Goal: Use online tool/utility: Utilize a website feature to perform a specific function

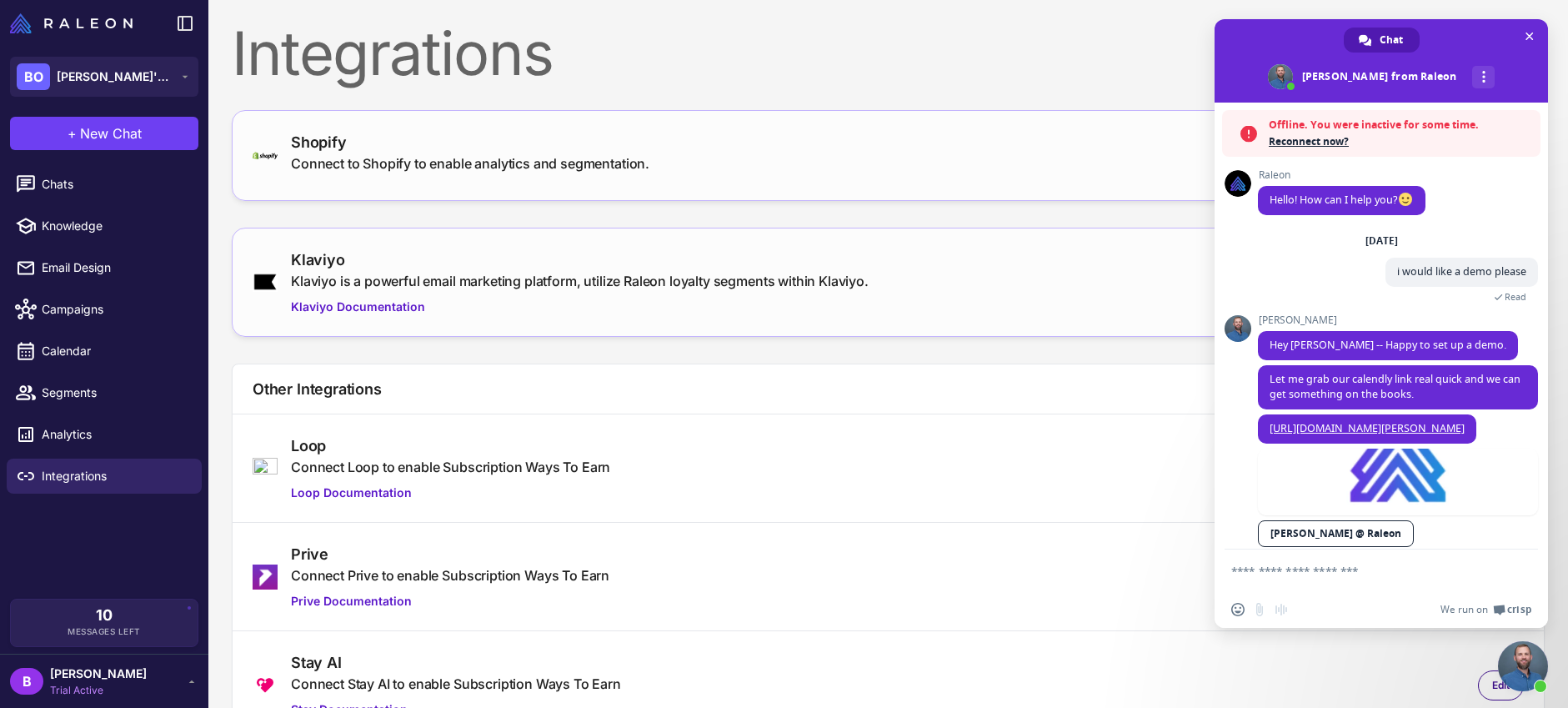
scroll to position [99, 0]
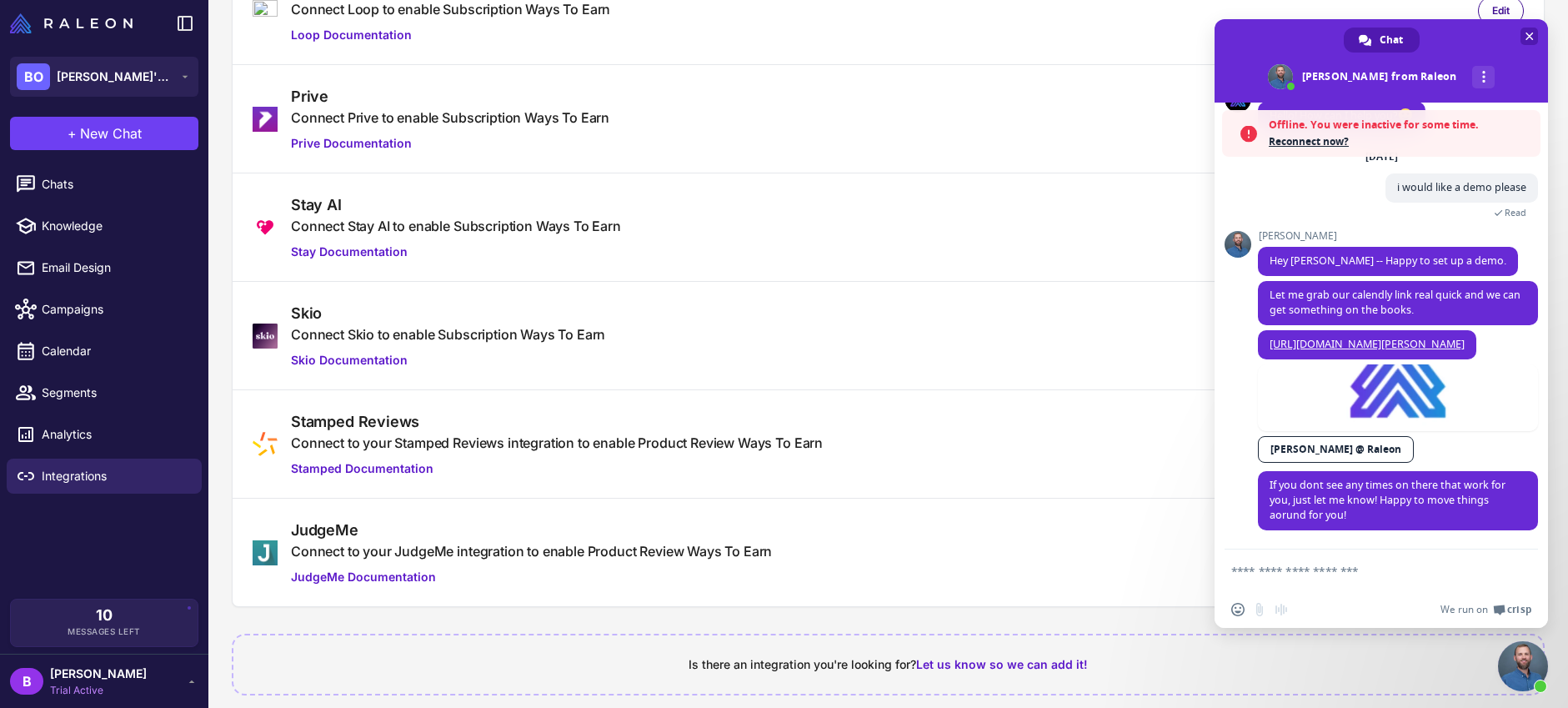
click at [1526, 35] on span "Close chat" at bounding box center [1529, 37] width 9 height 9
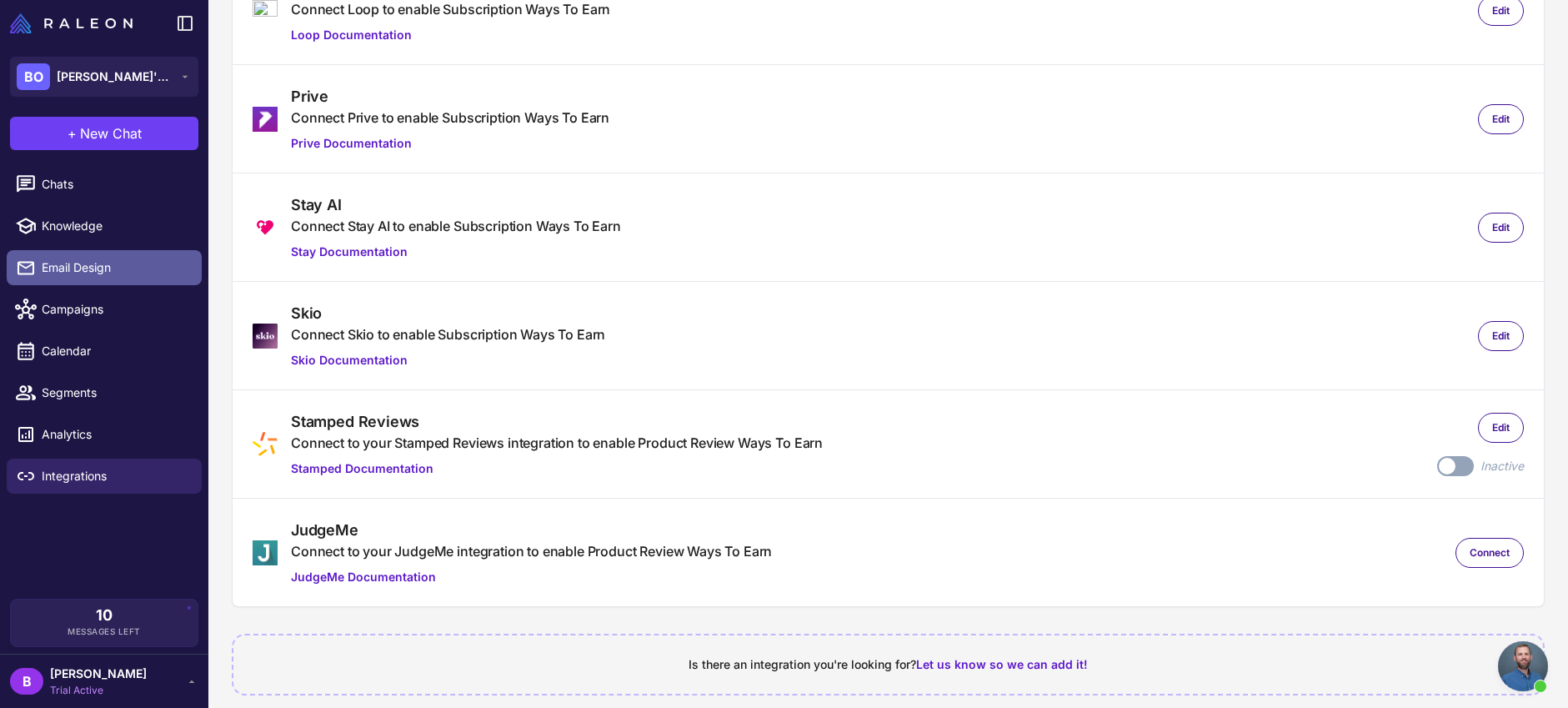
click at [90, 264] on span "Email Design" at bounding box center [115, 267] width 147 height 18
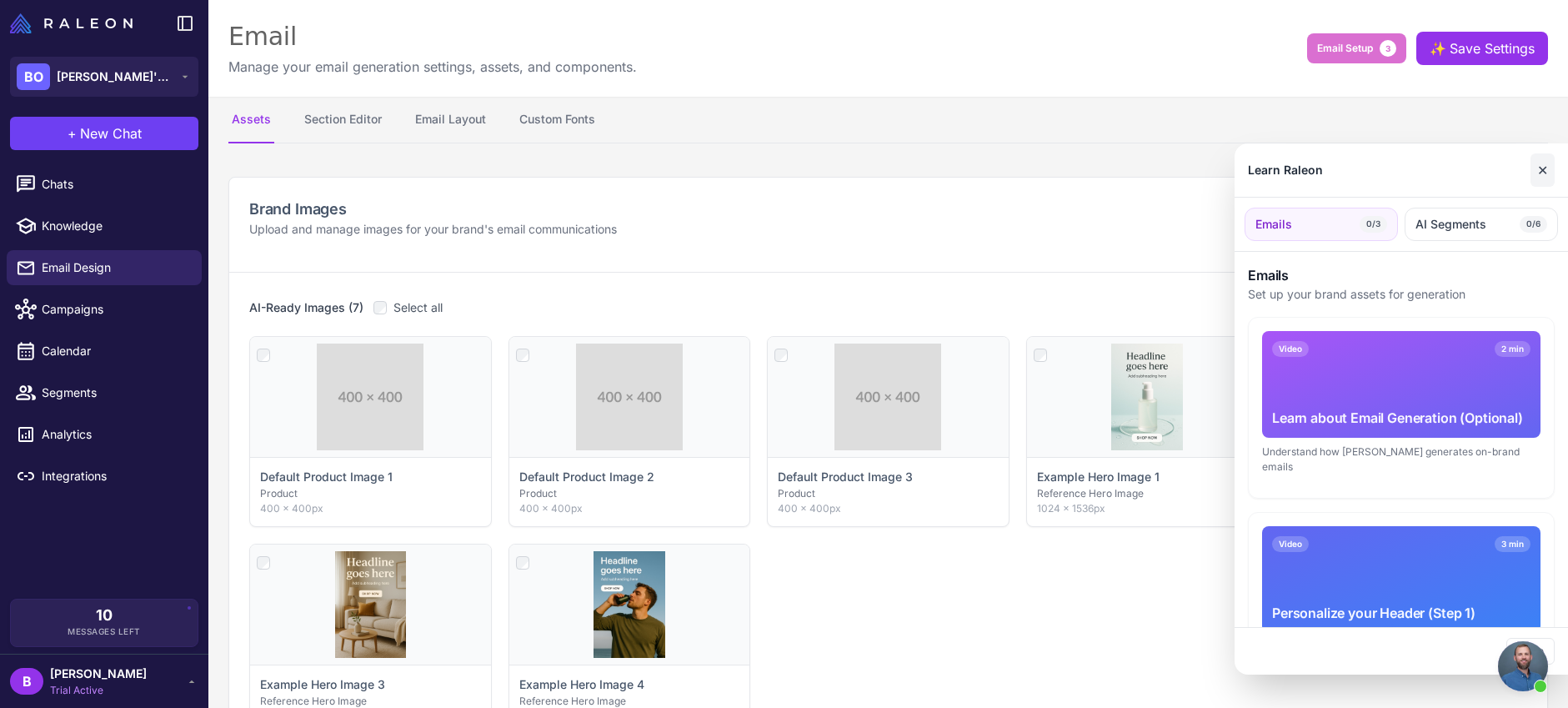
click at [1538, 170] on button "✕" at bounding box center [1542, 170] width 24 height 34
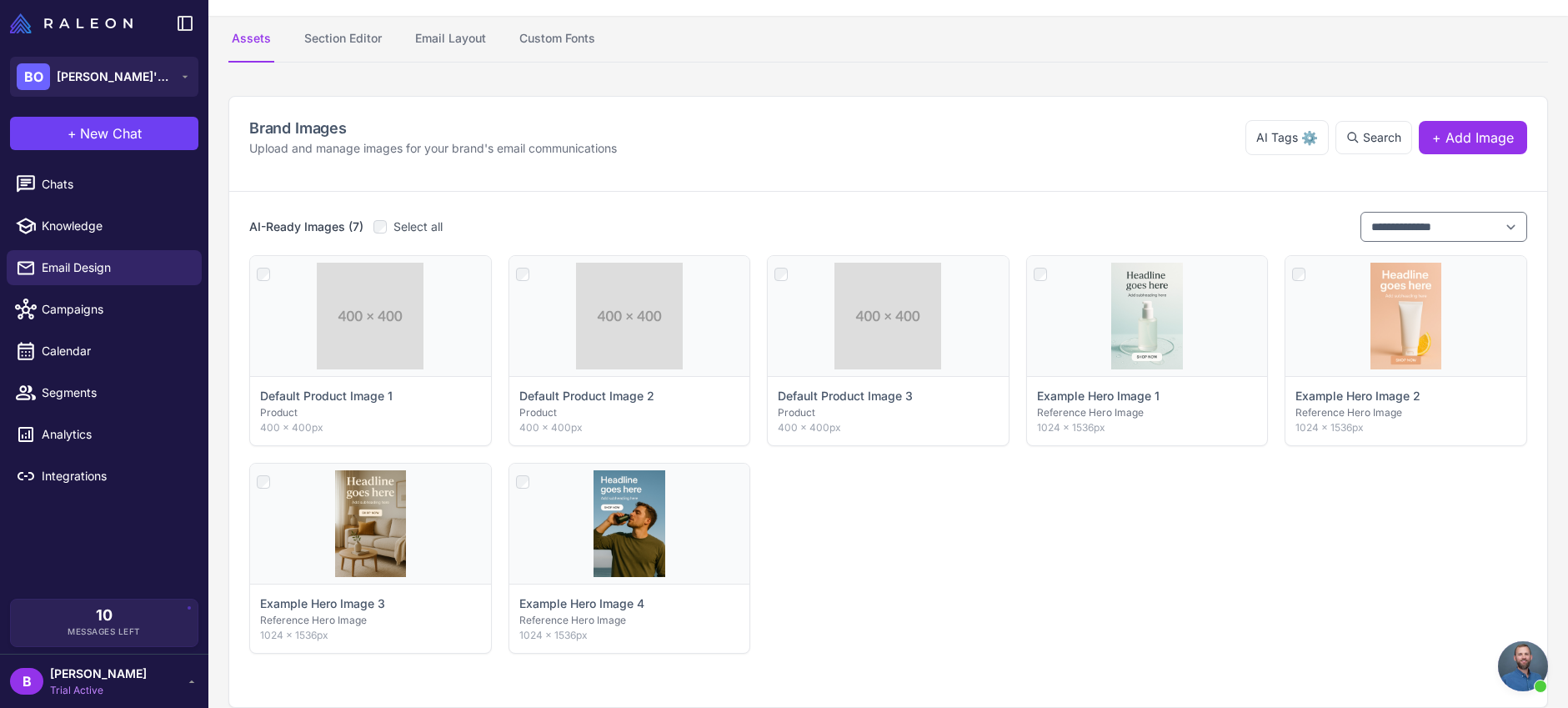
scroll to position [78, 0]
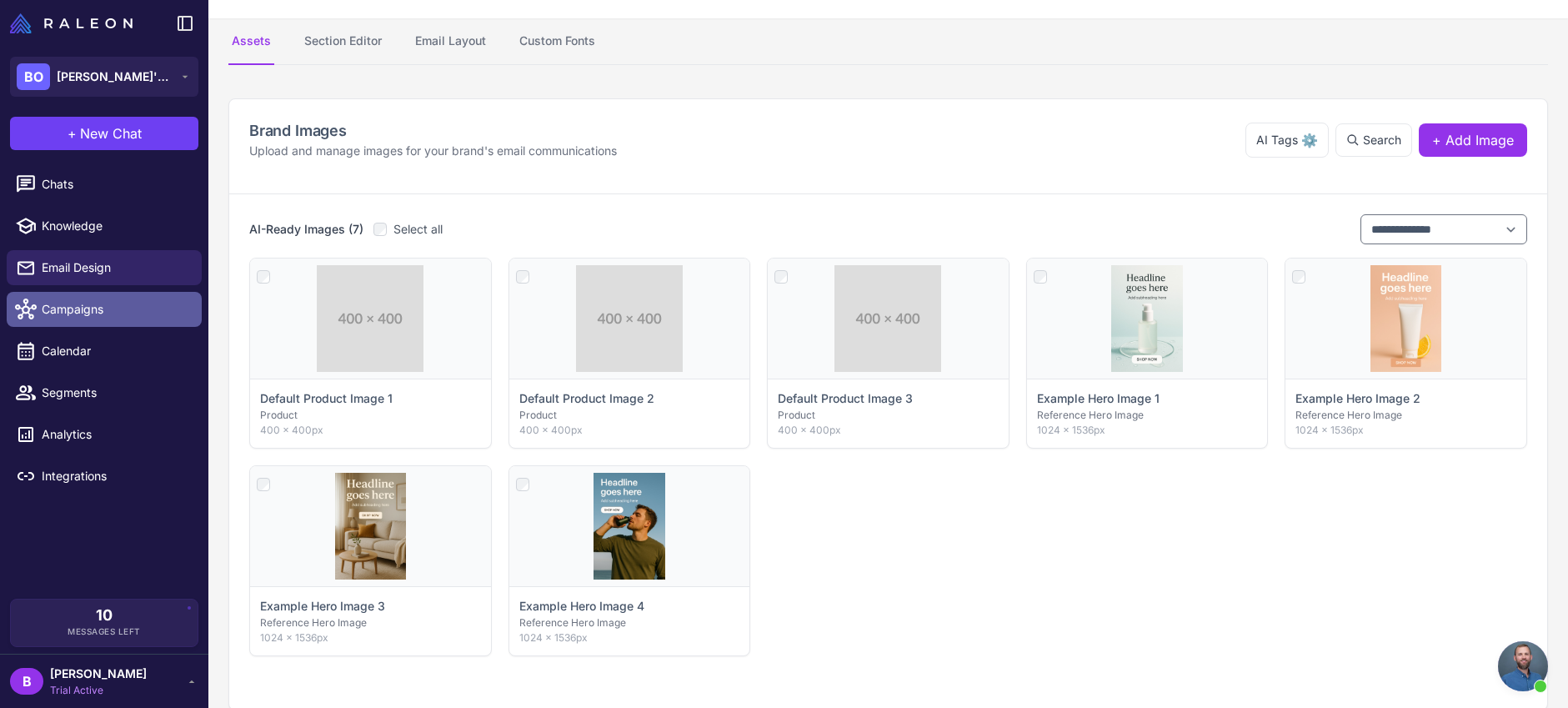
click at [93, 308] on span "Campaigns" at bounding box center [115, 309] width 147 height 18
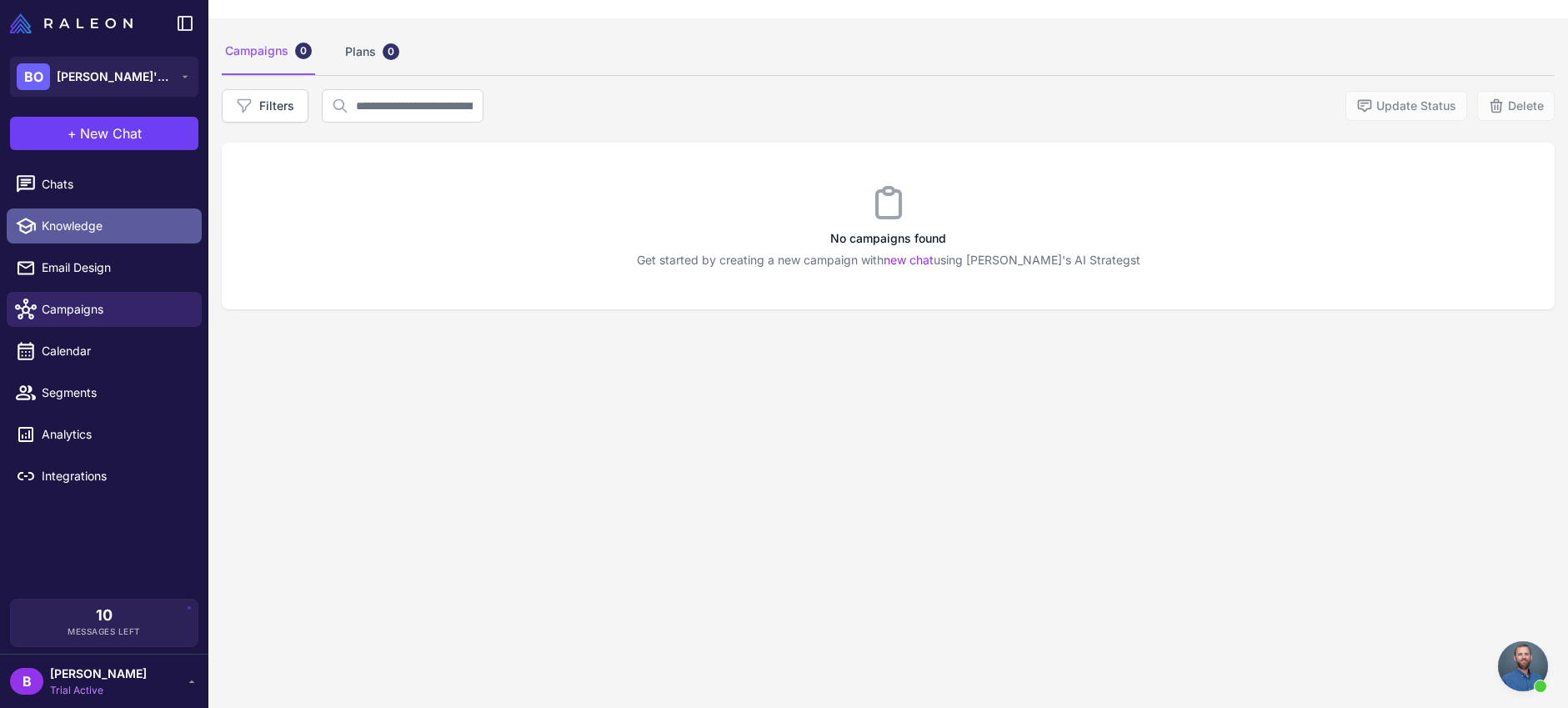
click at [90, 223] on span "Knowledge" at bounding box center [115, 226] width 147 height 18
select select
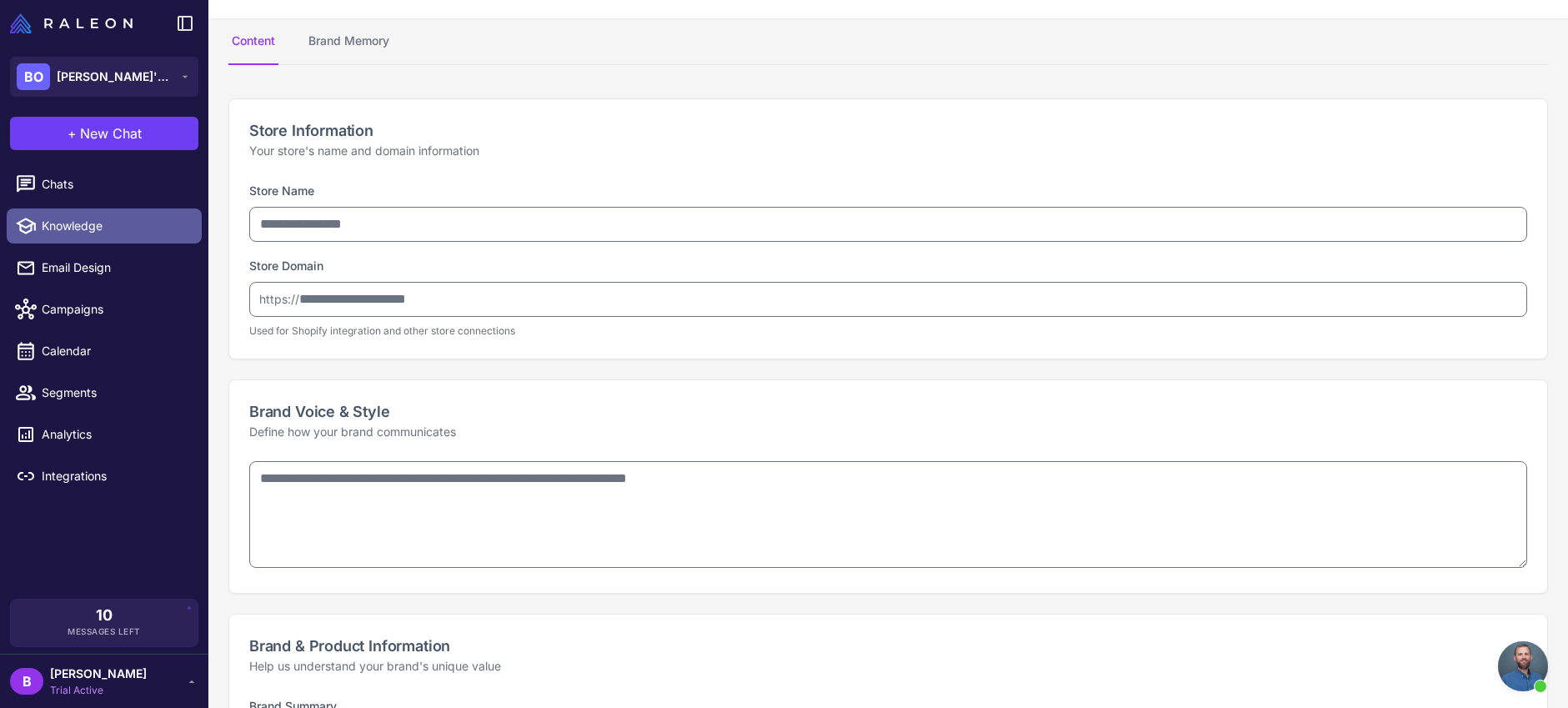
type input "**********"
type textarea "**********"
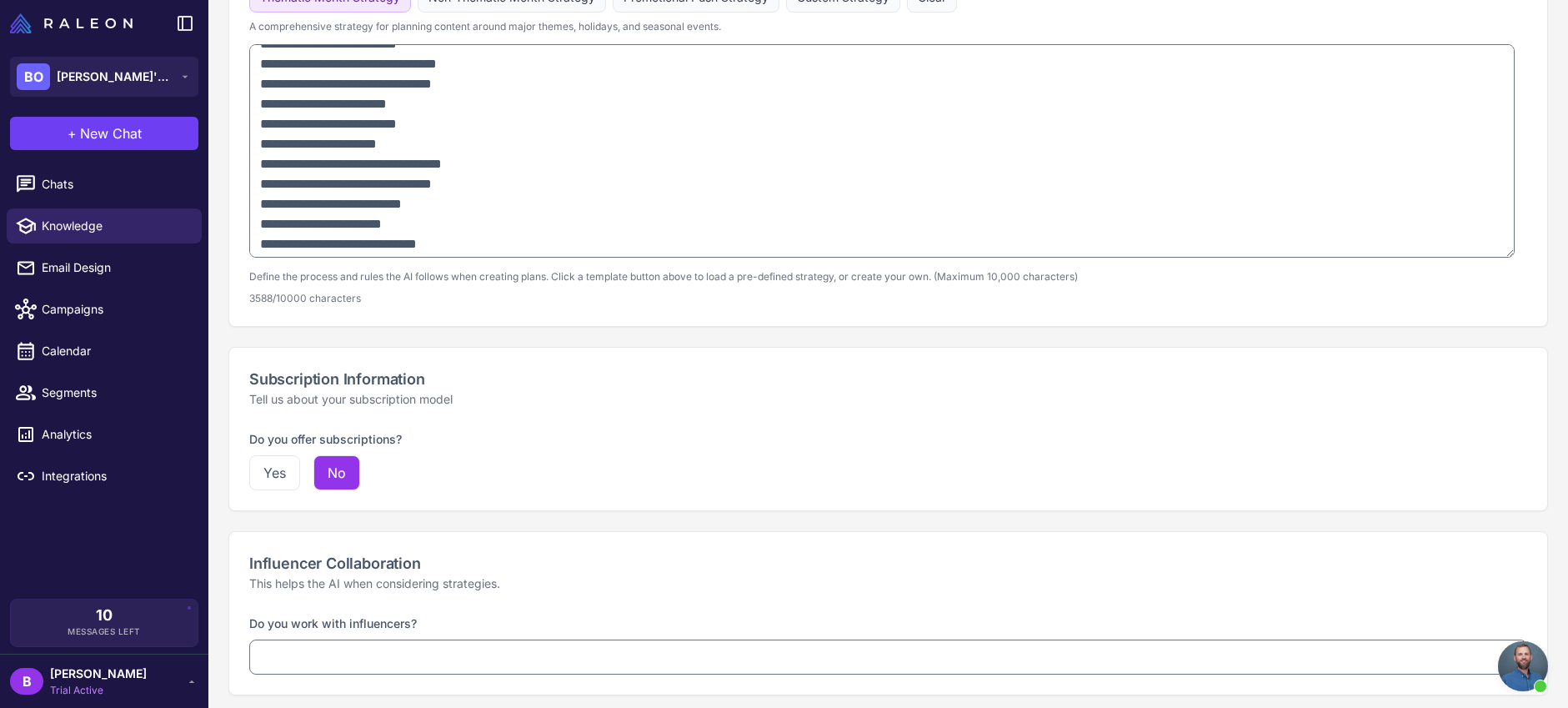
scroll to position [1179, 0]
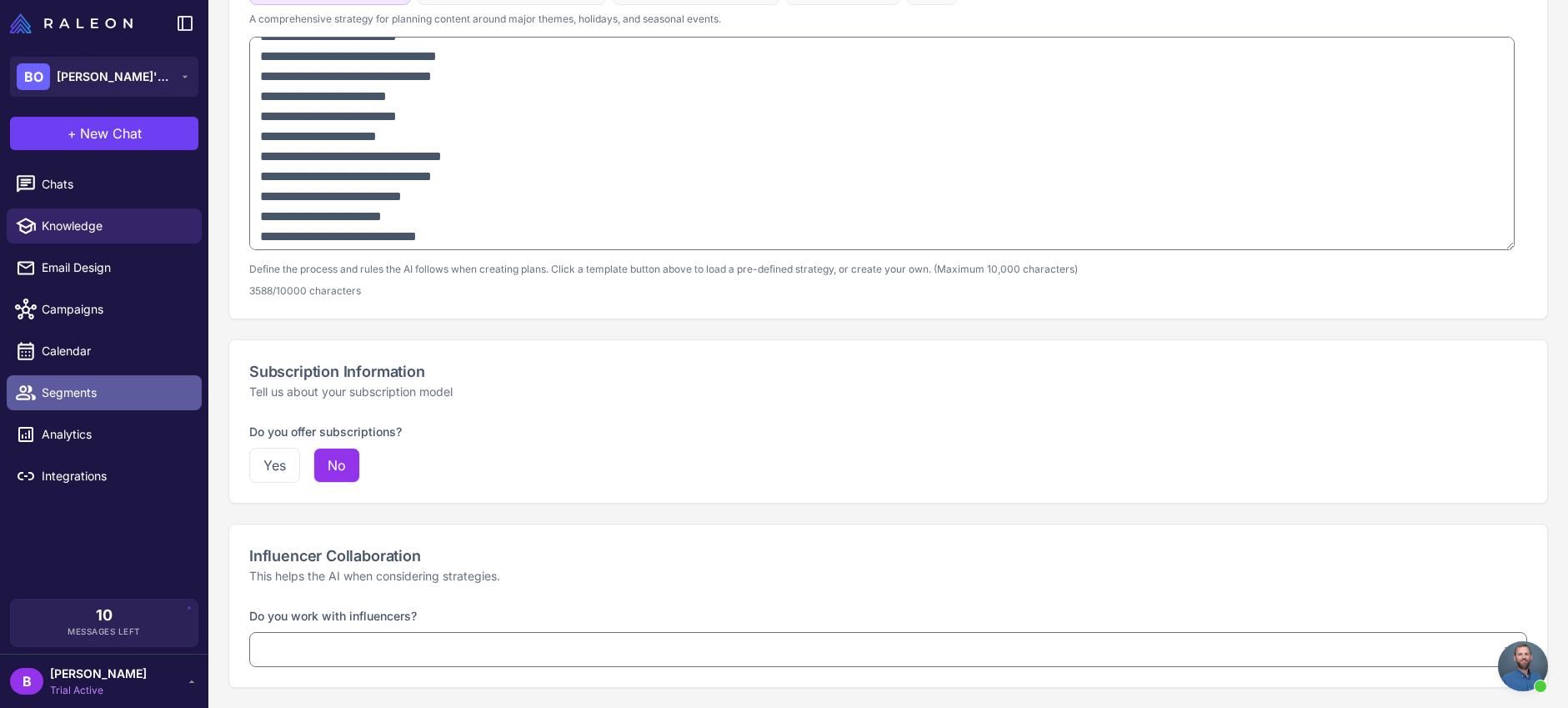
click at [88, 388] on span "Segments" at bounding box center [115, 393] width 147 height 18
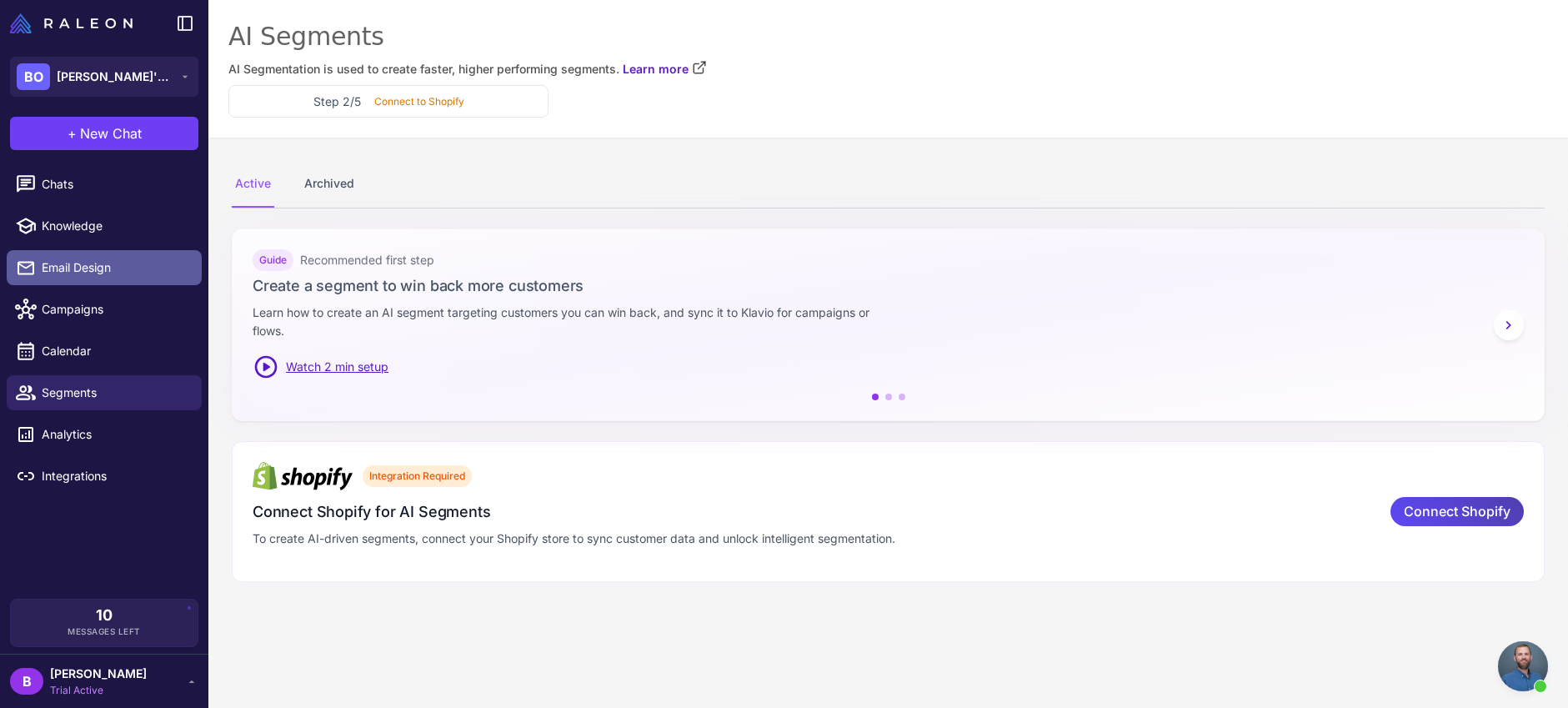
click at [74, 270] on span "Email Design" at bounding box center [115, 267] width 147 height 18
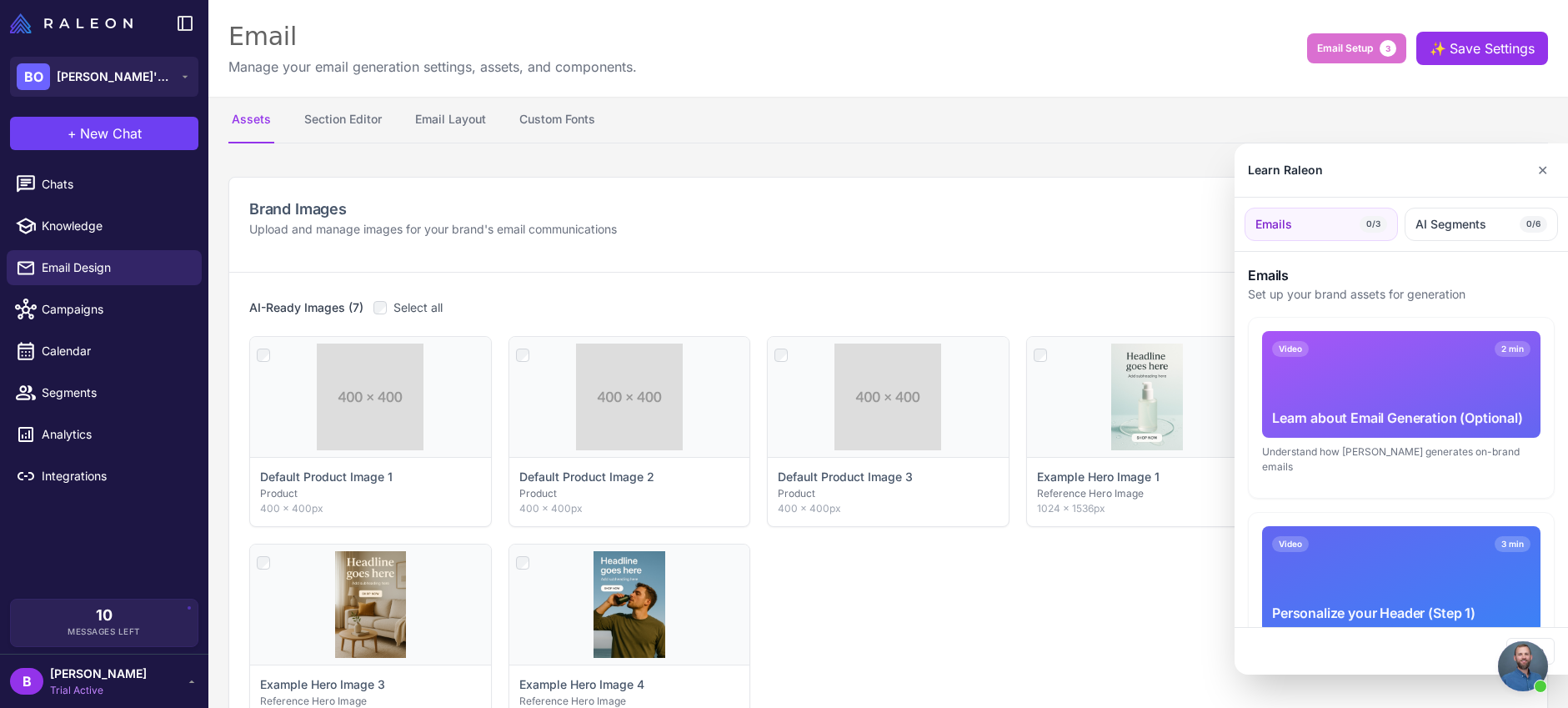
click at [82, 129] on div at bounding box center [784, 354] width 1568 height 708
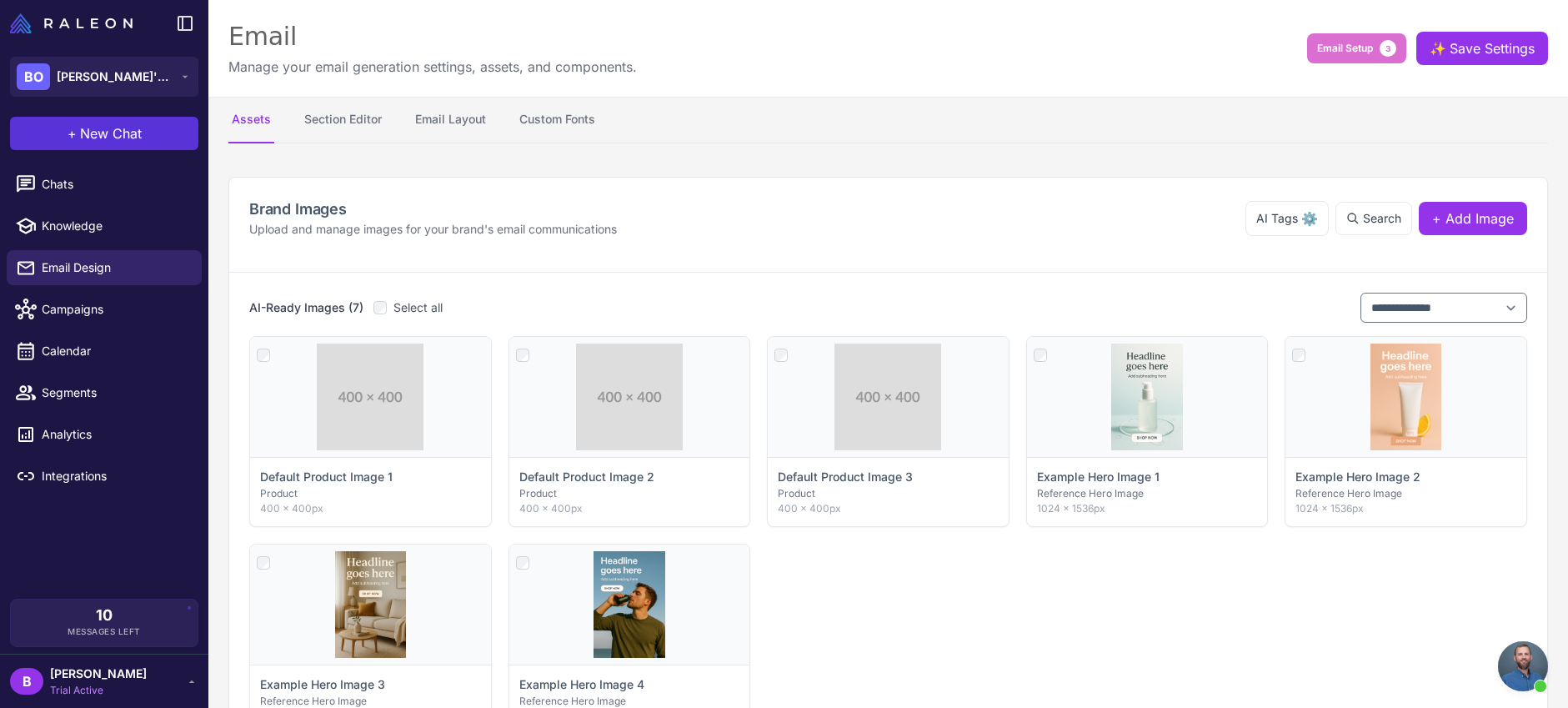
click at [93, 131] on span "New Chat" at bounding box center [111, 133] width 62 height 20
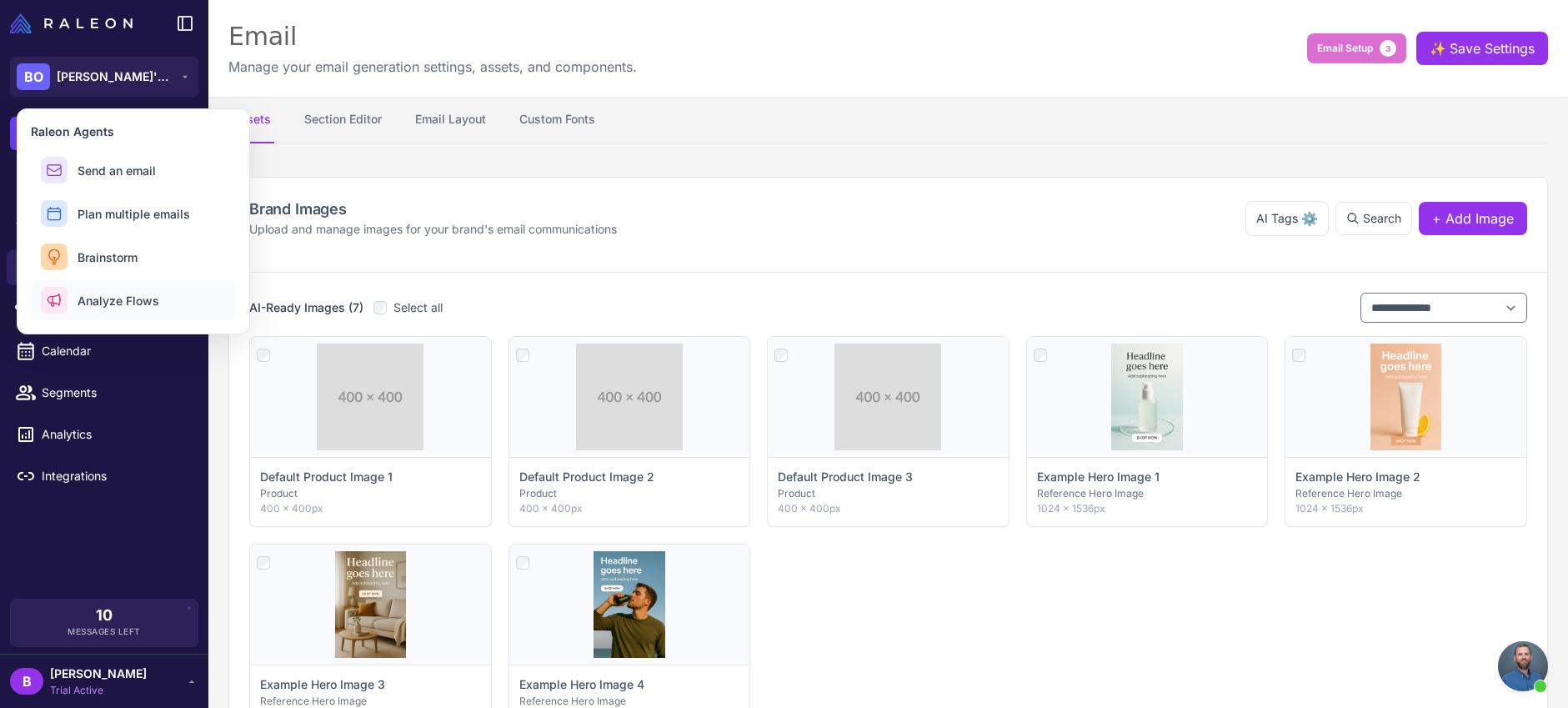
click at [141, 305] on span "Analyze Flows" at bounding box center [118, 301] width 82 height 17
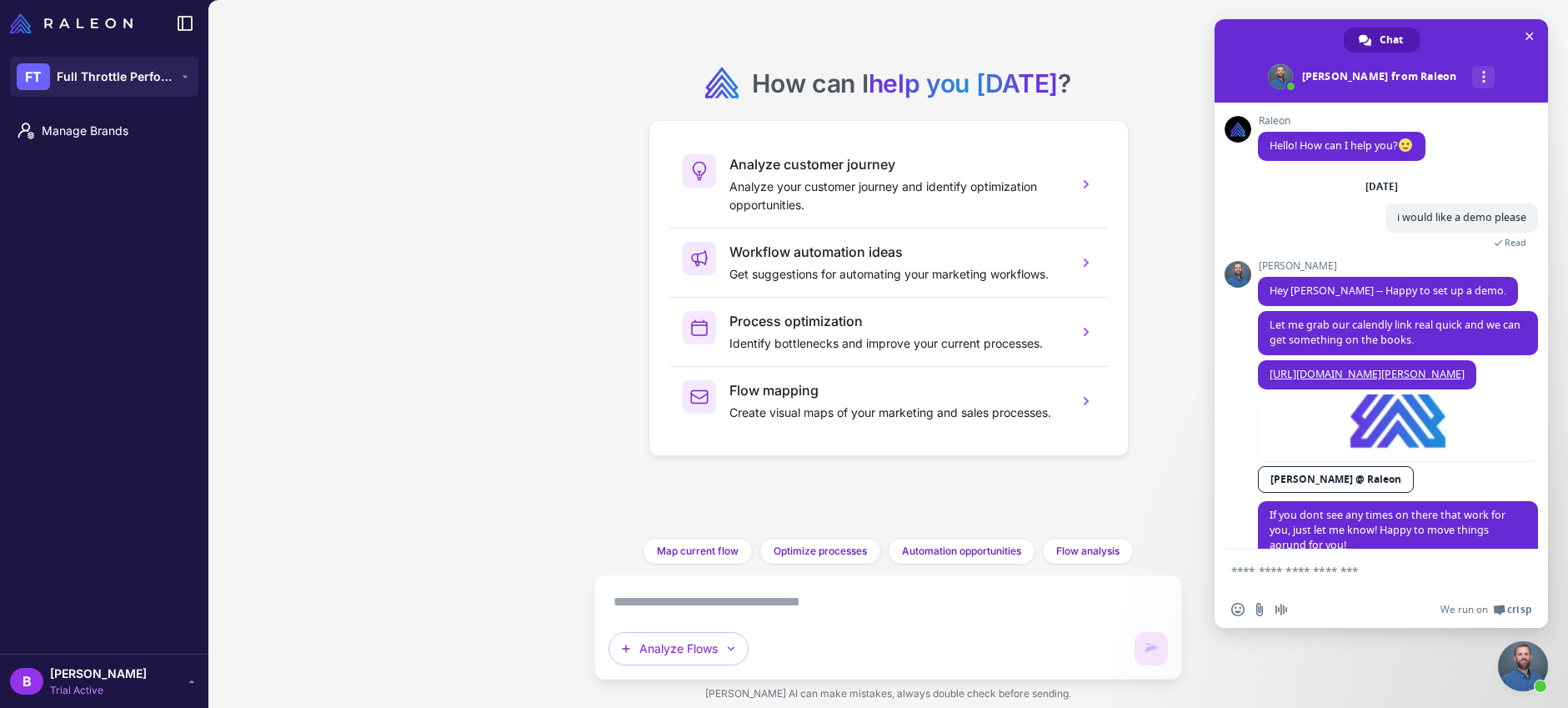
scroll to position [45, 0]
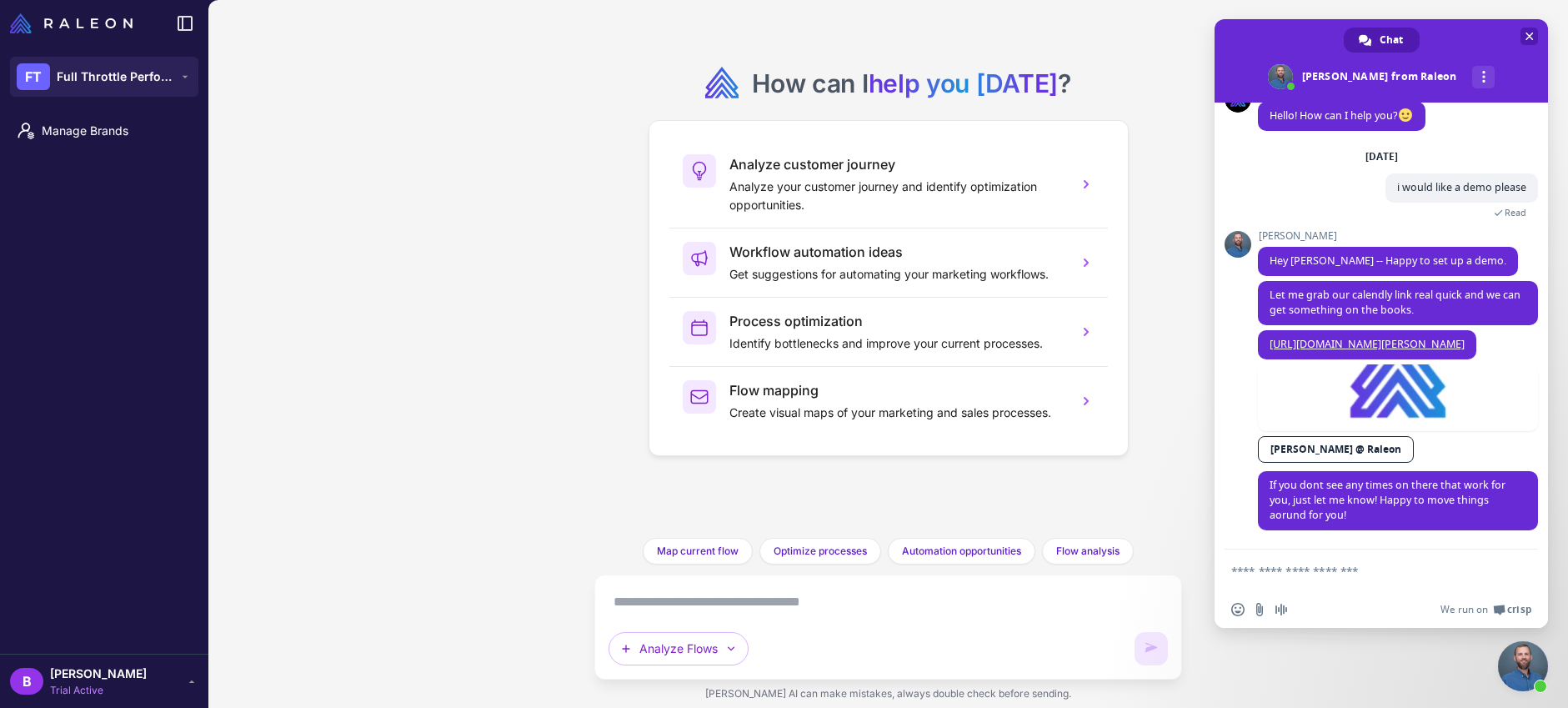
click at [1526, 35] on span "Close chat" at bounding box center [1529, 37] width 9 height 9
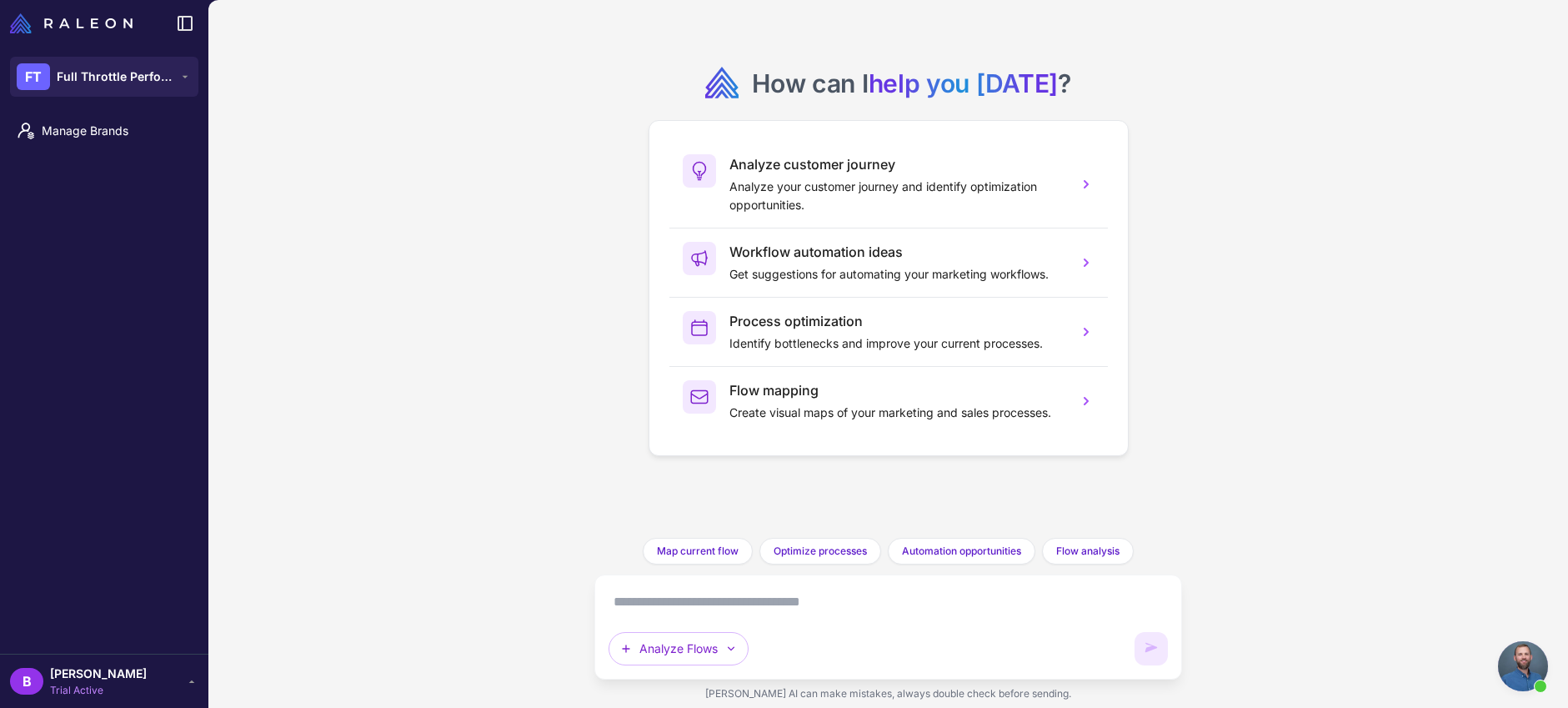
click at [589, 219] on div "How can I help you today ? Analyze customer journey Analyze your customer journ…" at bounding box center [888, 354] width 1360 height 708
click at [155, 80] on span "Full Throttle Performance Solutions" at bounding box center [115, 76] width 117 height 18
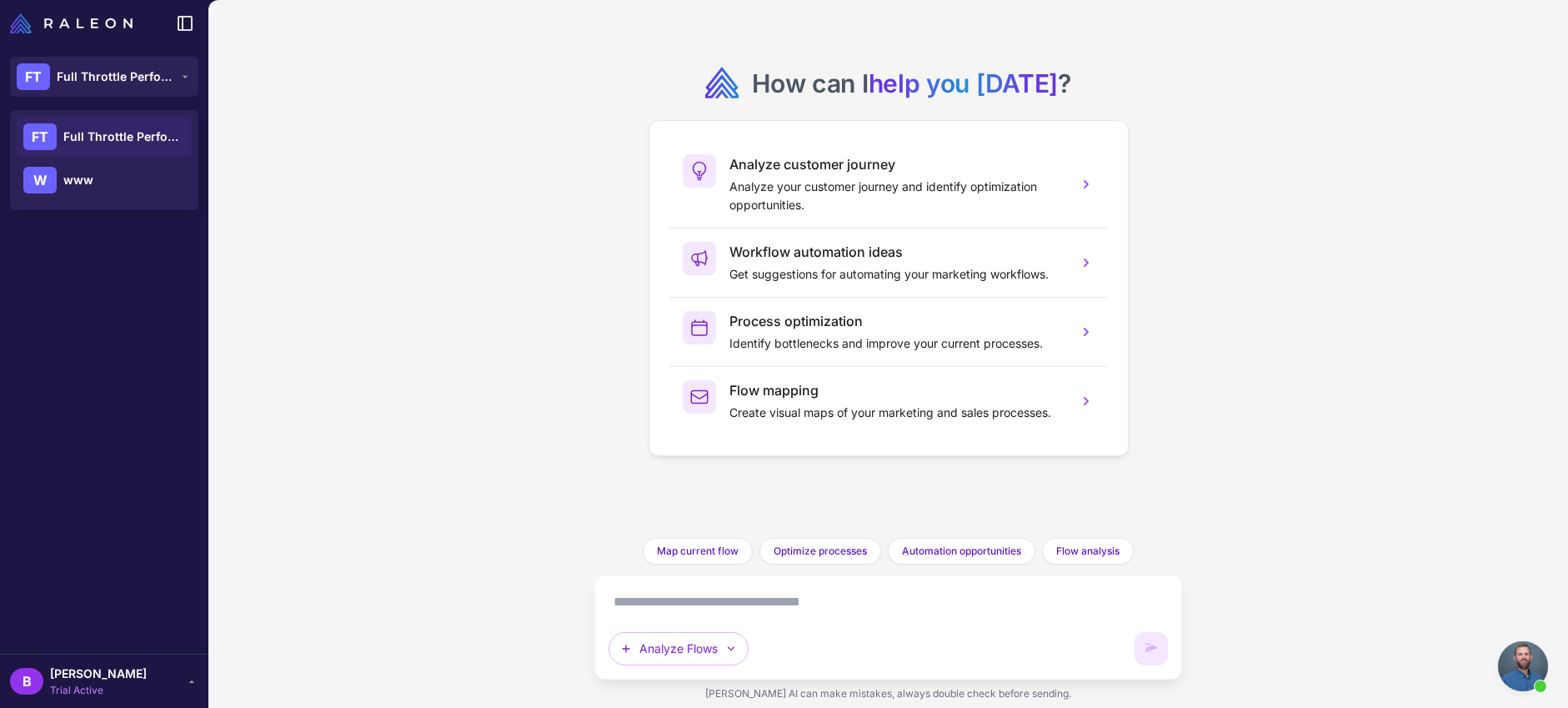
click at [143, 132] on span "Full Throttle Performance Solutions" at bounding box center [122, 136] width 117 height 18
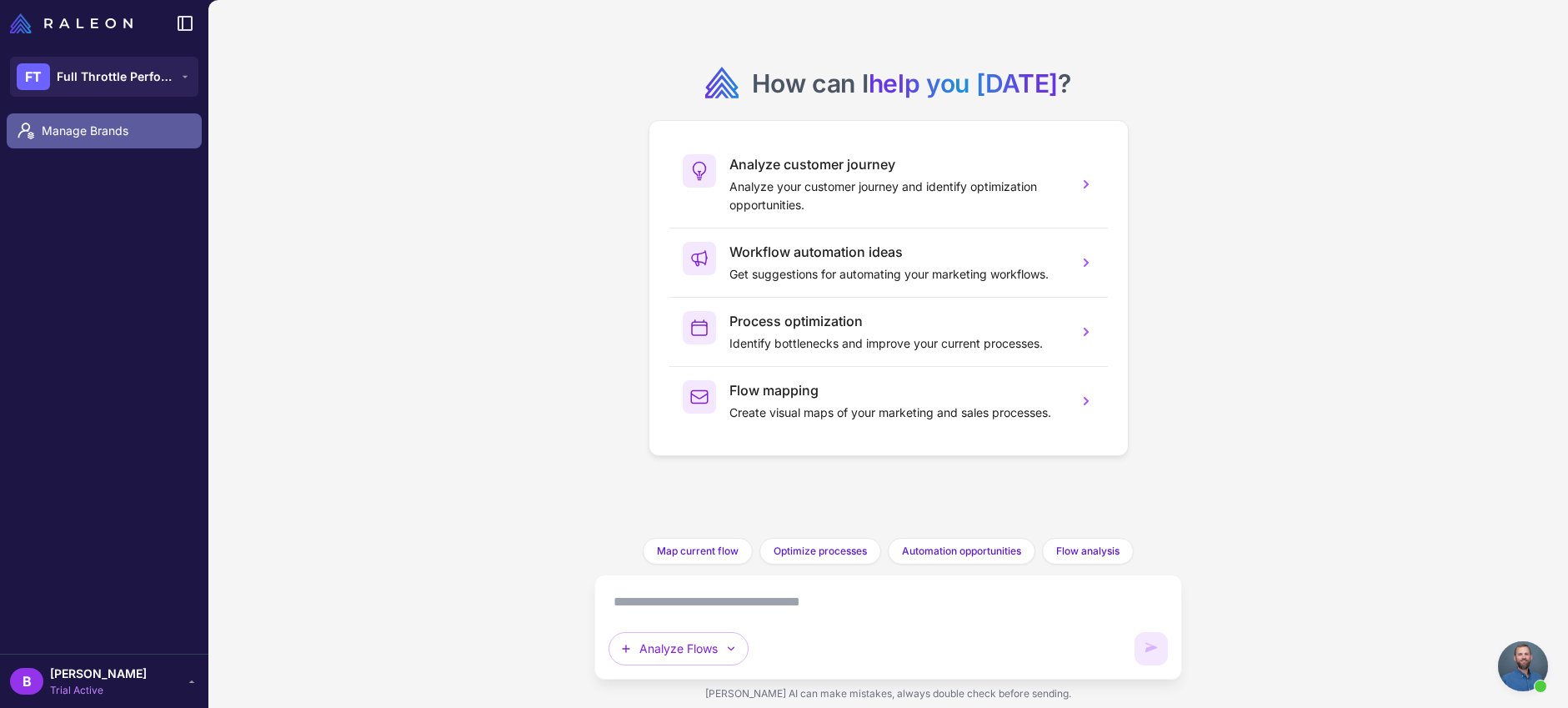
click at [98, 128] on span "Manage Brands" at bounding box center [115, 130] width 147 height 18
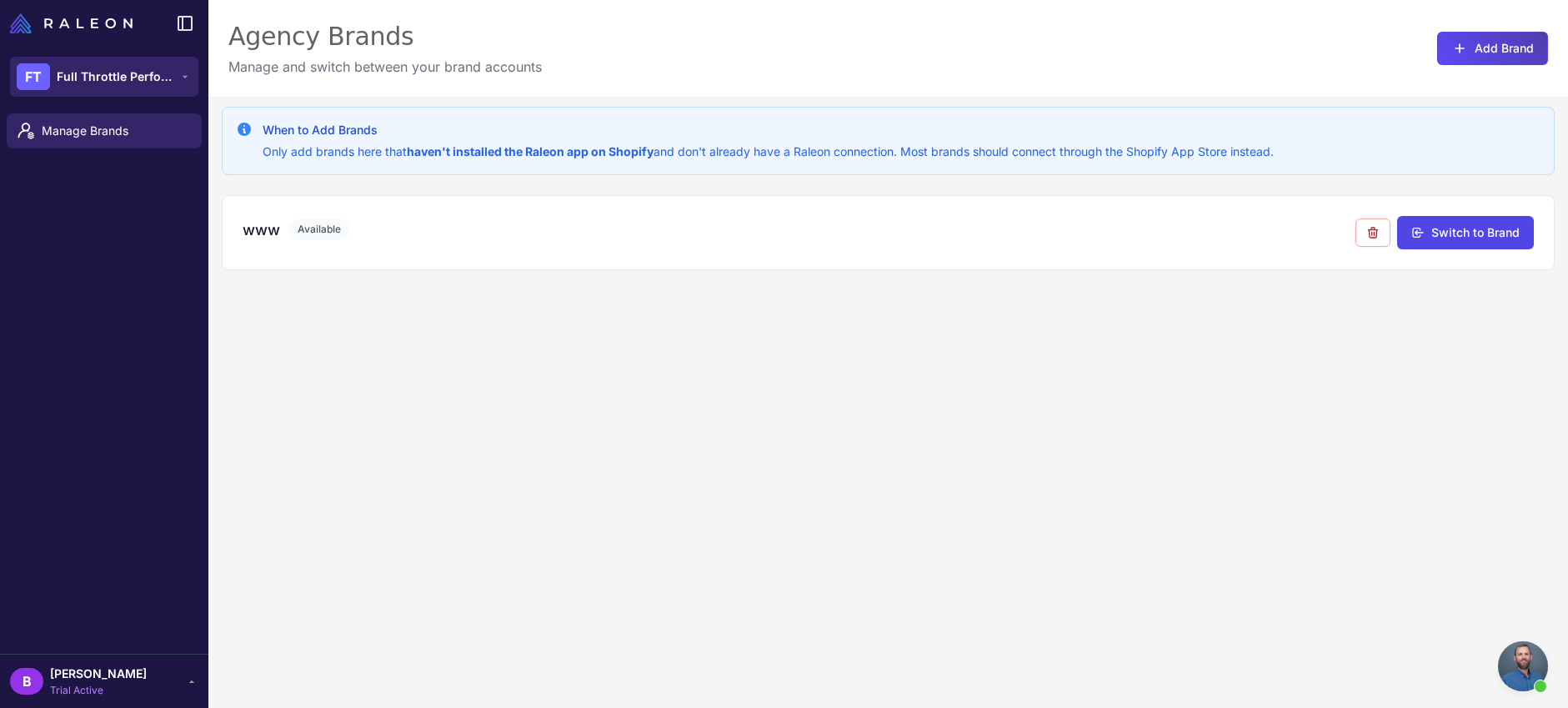
click at [188, 81] on icon at bounding box center [185, 77] width 14 height 14
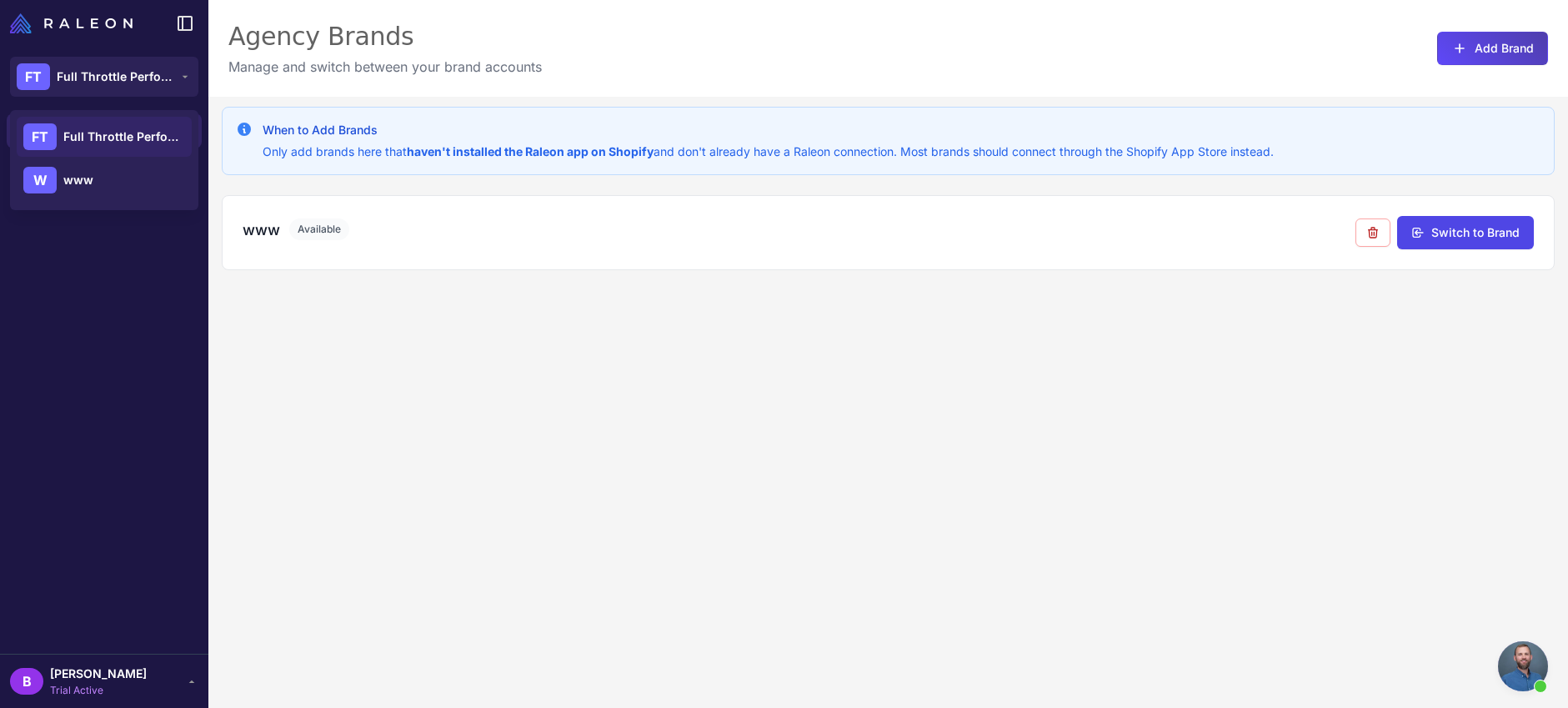
click at [130, 136] on span "Full Throttle Performance Solutions" at bounding box center [122, 136] width 117 height 18
